Goal: Information Seeking & Learning: Check status

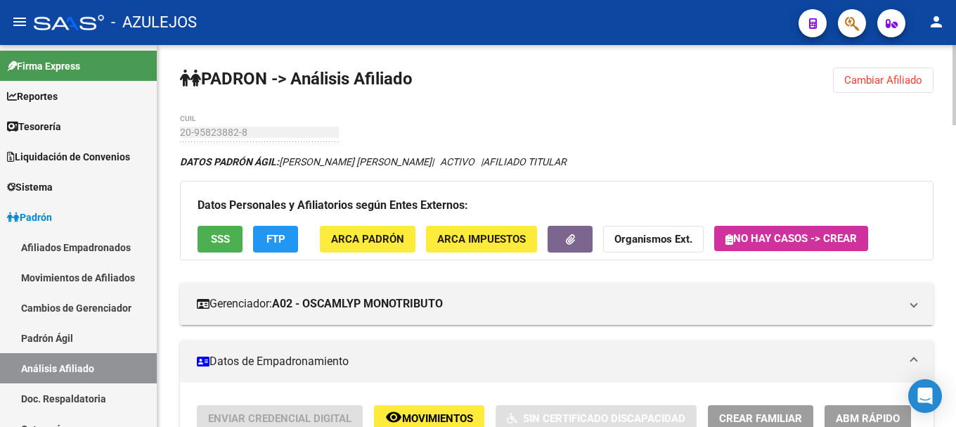
scroll to position [141, 0]
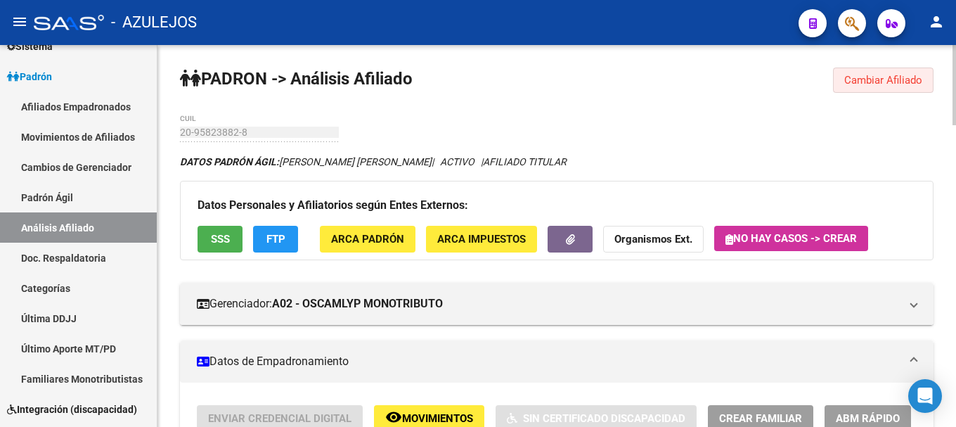
click at [885, 80] on span "Cambiar Afiliado" at bounding box center [883, 80] width 78 height 13
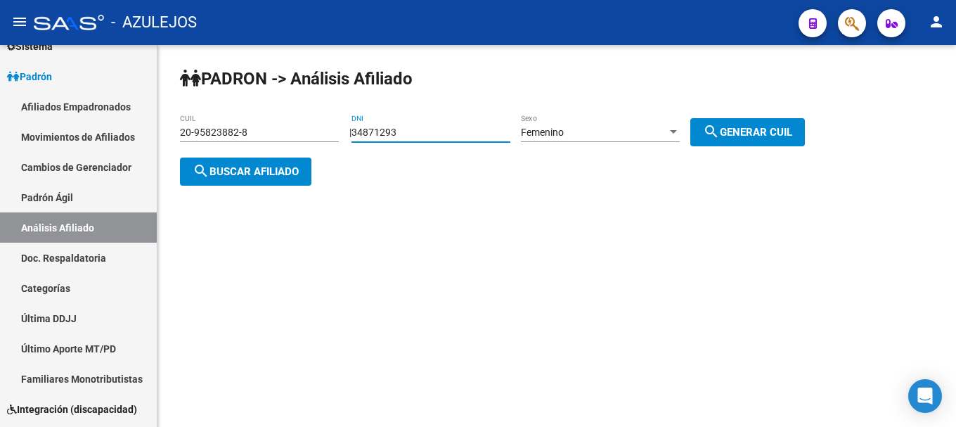
drag, startPoint x: 414, startPoint y: 131, endPoint x: 347, endPoint y: 414, distance: 291.0
click at [285, 148] on app-analisis-afiliado "PADRON -> Análisis Afiliado 20-95823882-8 CUIL | 34871293 DNI Femenino Sexo sea…" at bounding box center [497, 152] width 635 height 51
type input "95175461"
click at [775, 144] on button "search Generar CUIL" at bounding box center [747, 132] width 115 height 28
type input "27-95175461-2"
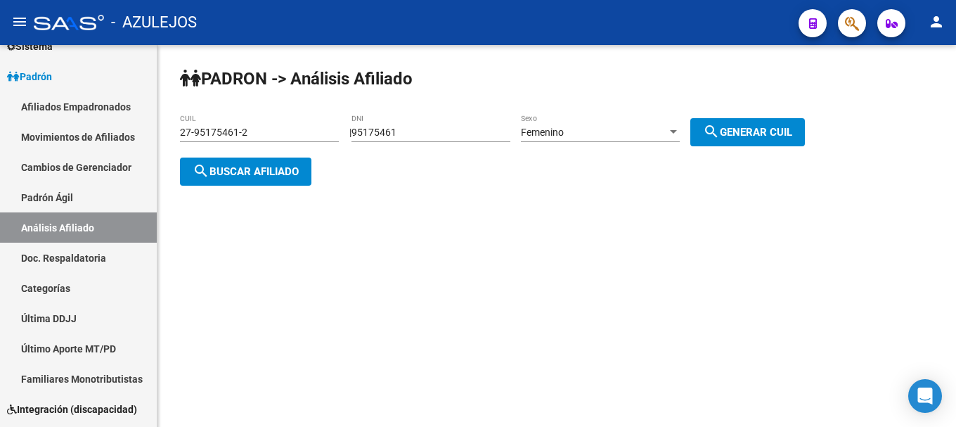
click at [775, 135] on span "search Generar CUIL" at bounding box center [747, 132] width 89 height 13
click at [273, 173] on span "search Buscar afiliado" at bounding box center [246, 171] width 106 height 13
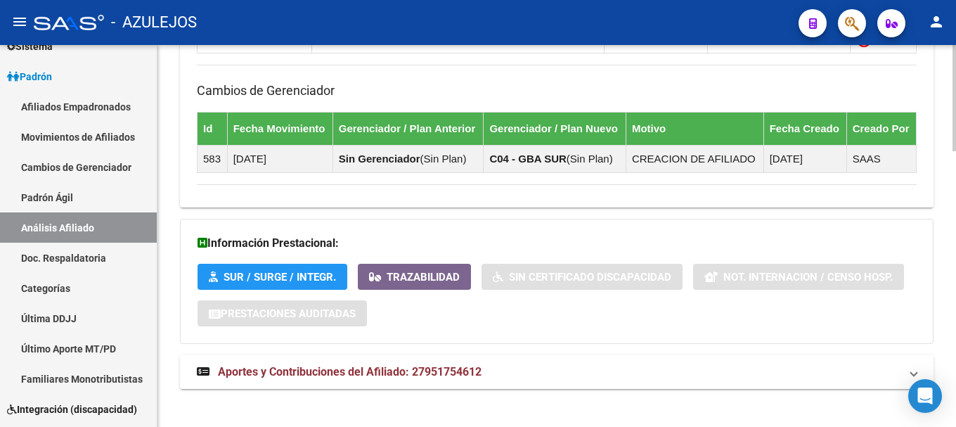
scroll to position [995, 0]
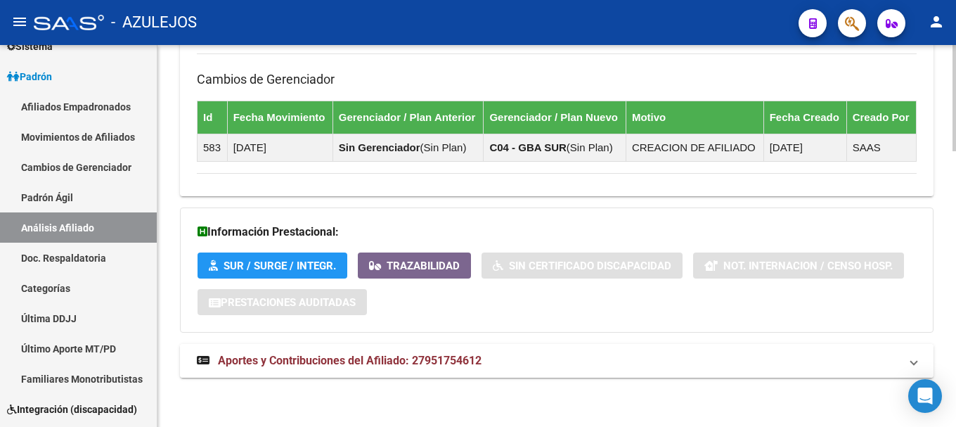
click at [222, 361] on span "Aportes y Contribuciones del Afiliado: 27951754612" at bounding box center [350, 360] width 264 height 13
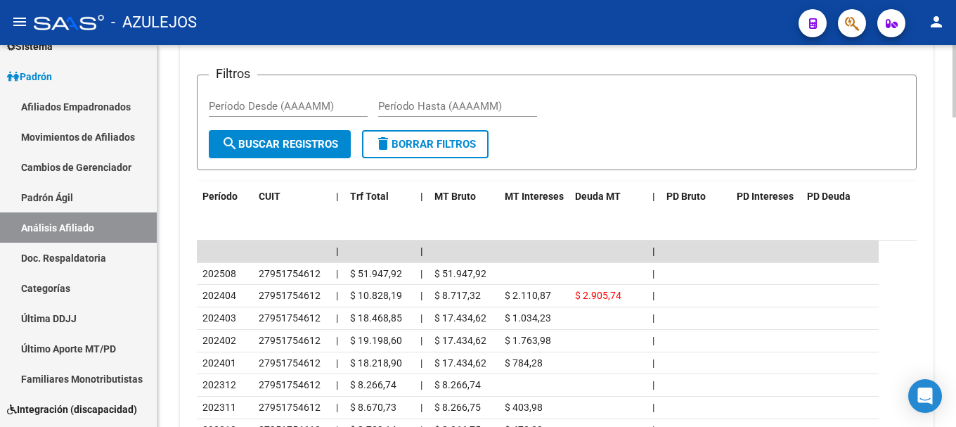
scroll to position [1476, 0]
